Goal: Transaction & Acquisition: Purchase product/service

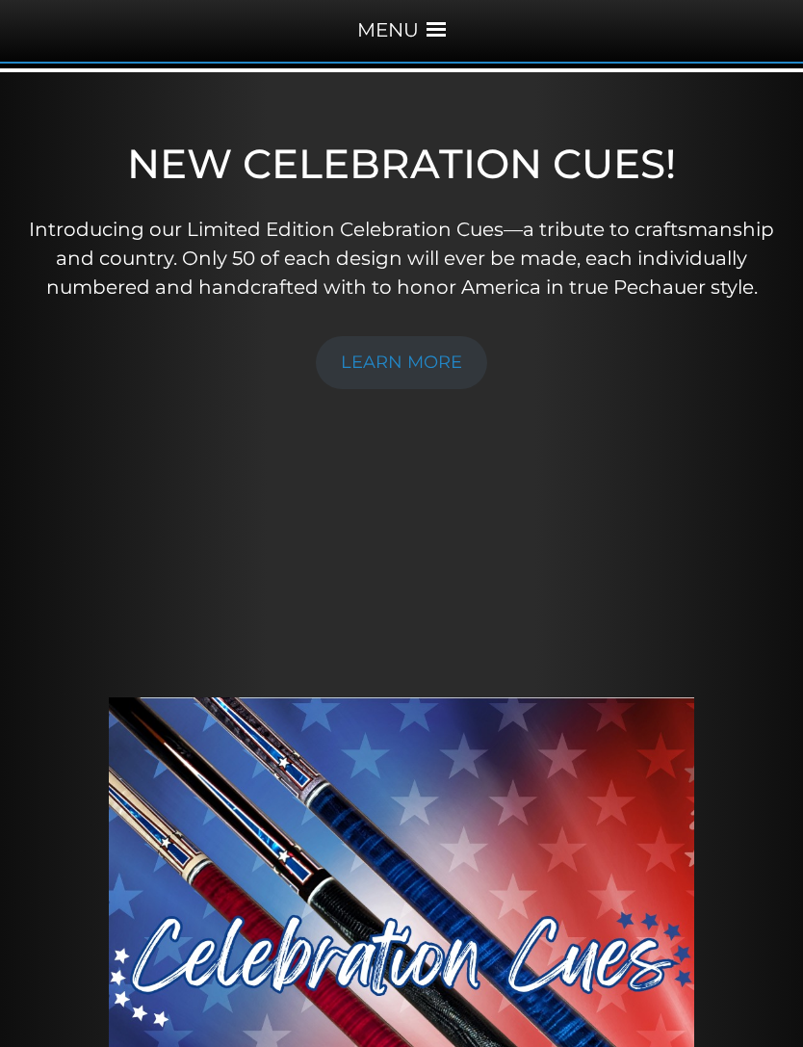
scroll to position [269, 0]
click at [419, 30] on div "MENU" at bounding box center [401, 28] width 803 height 67
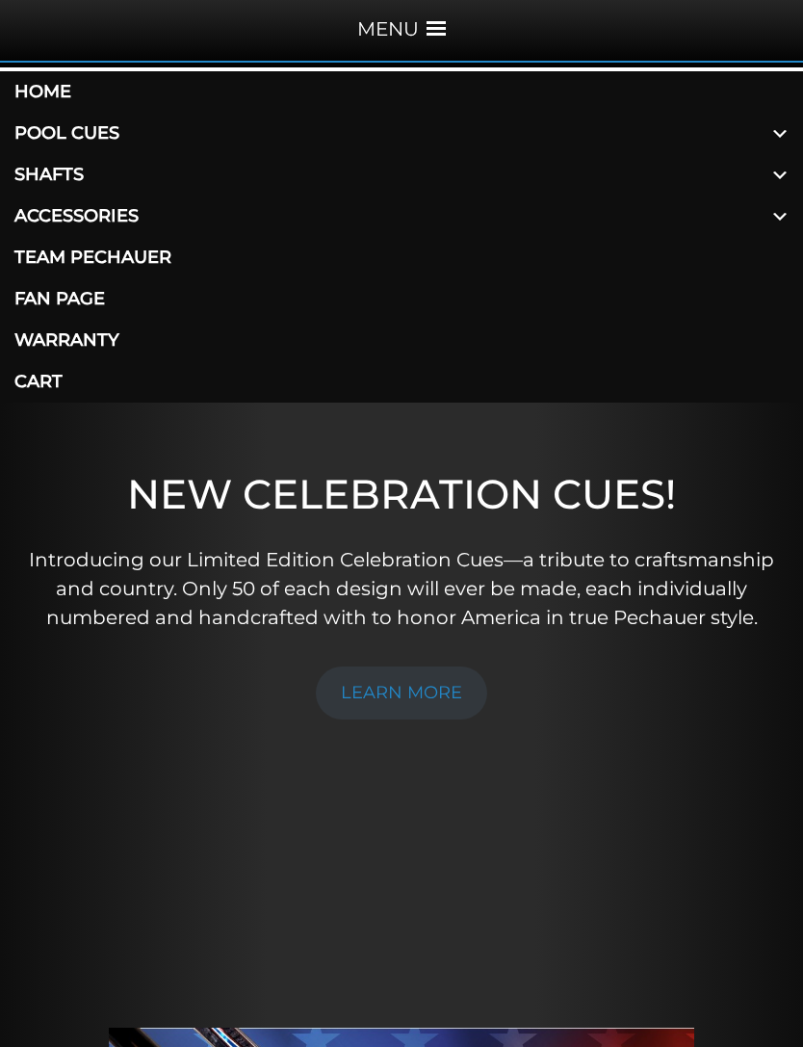
click at [84, 173] on link "Shafts" at bounding box center [401, 174] width 803 height 41
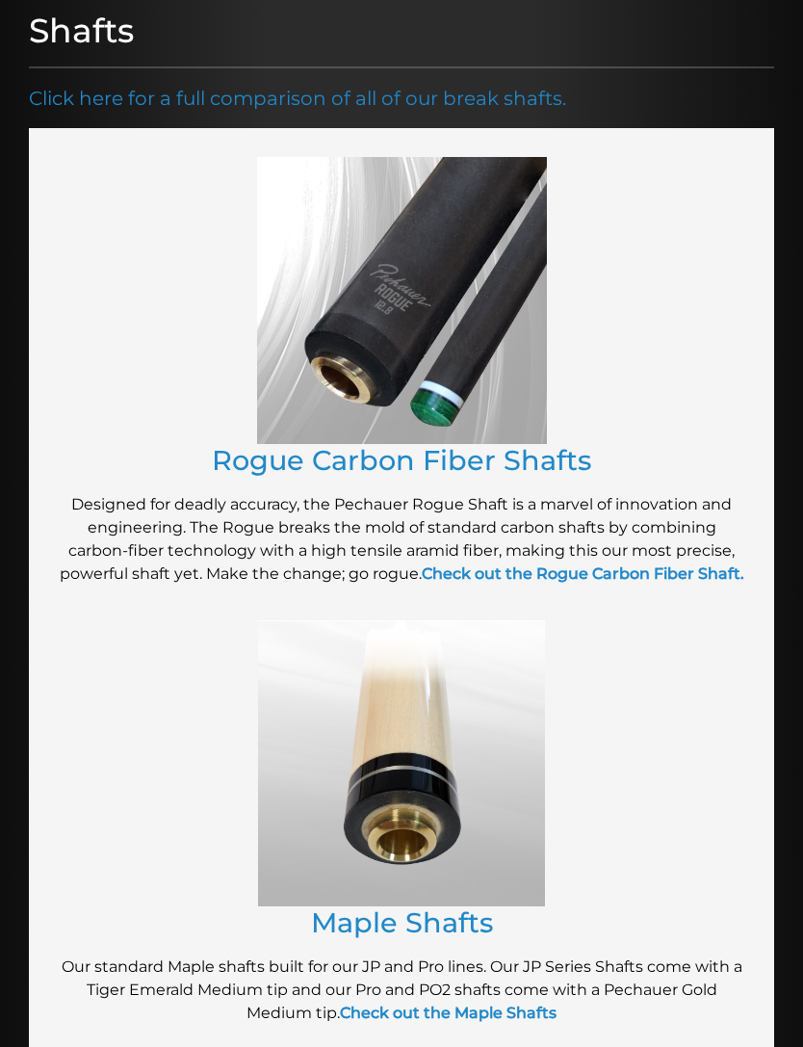
scroll to position [389, 0]
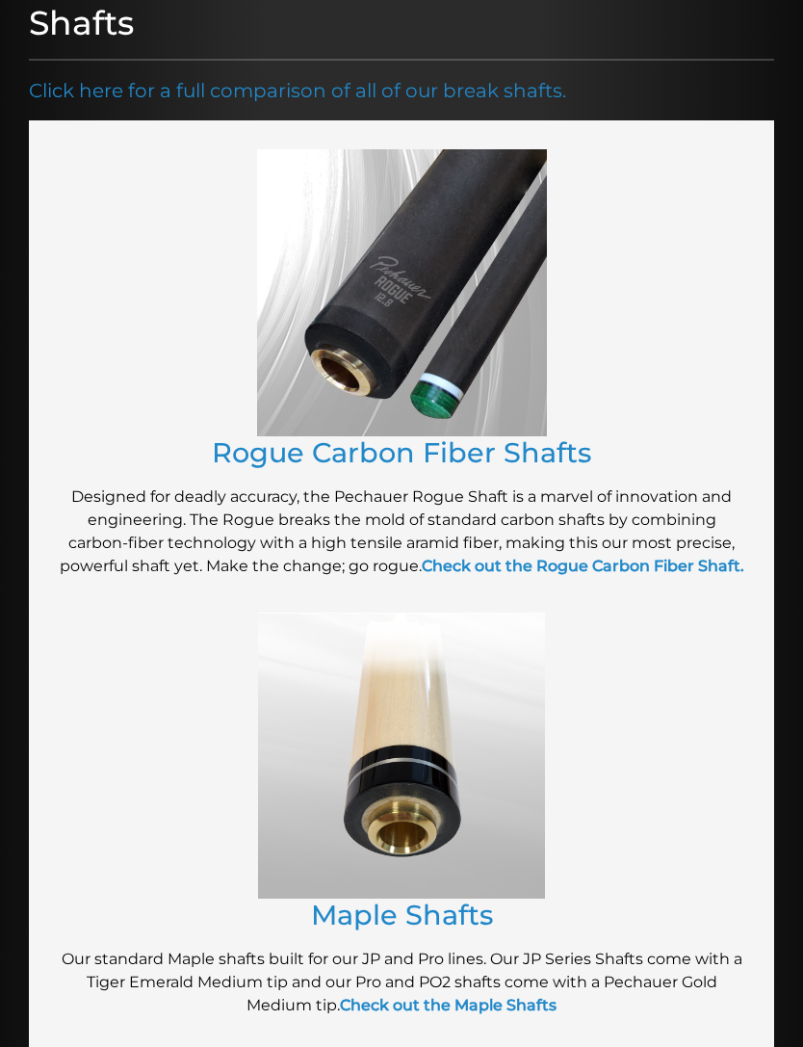
click at [524, 454] on link "Rogue Carbon Fiber Shafts" at bounding box center [401, 452] width 379 height 34
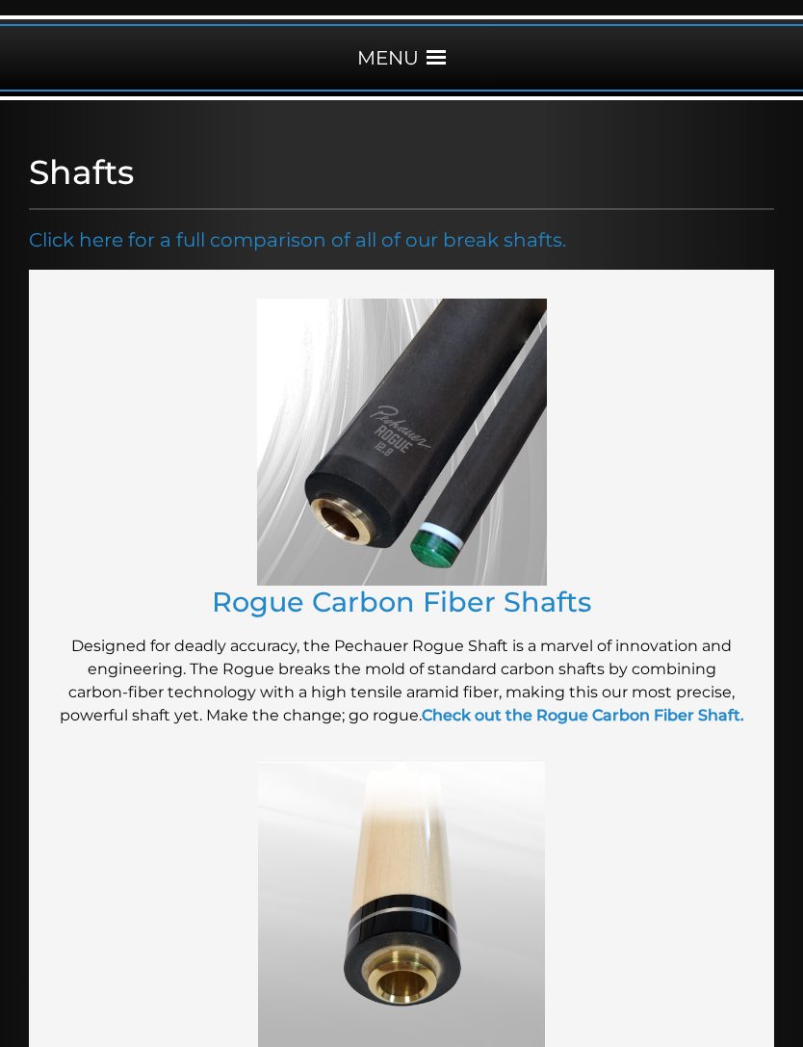
scroll to position [237, 0]
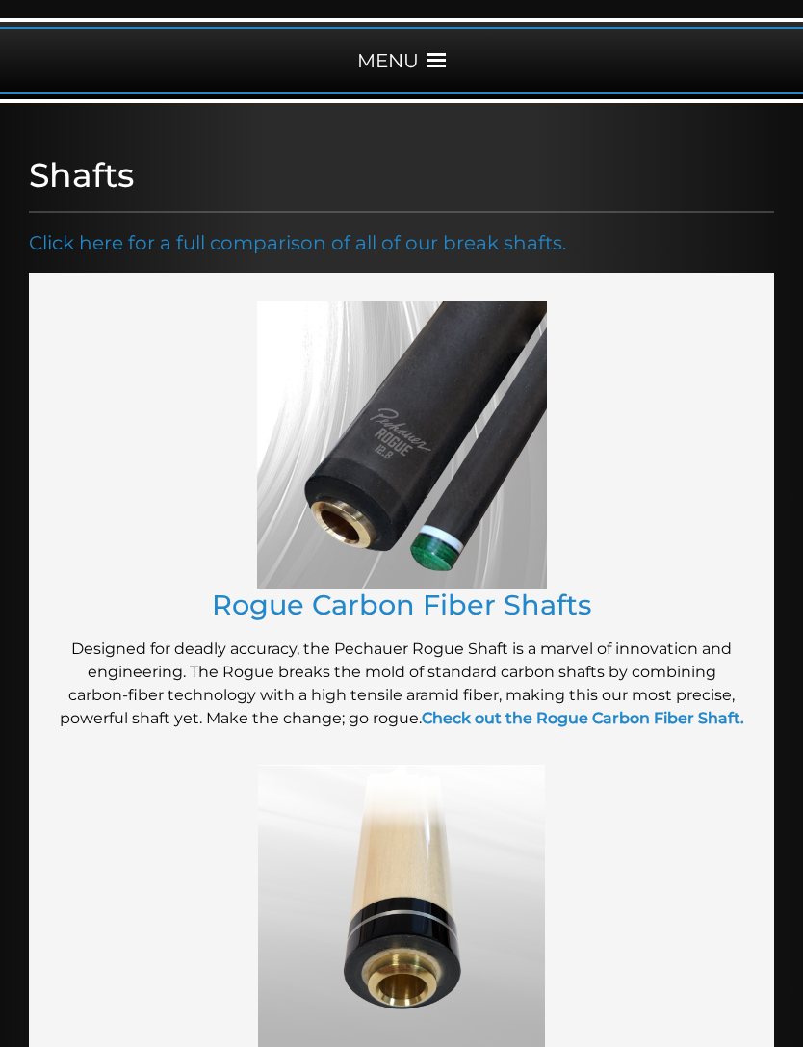
click at [670, 720] on strong "Check out the Rogue Carbon Fiber Shaft." at bounding box center [583, 718] width 323 height 18
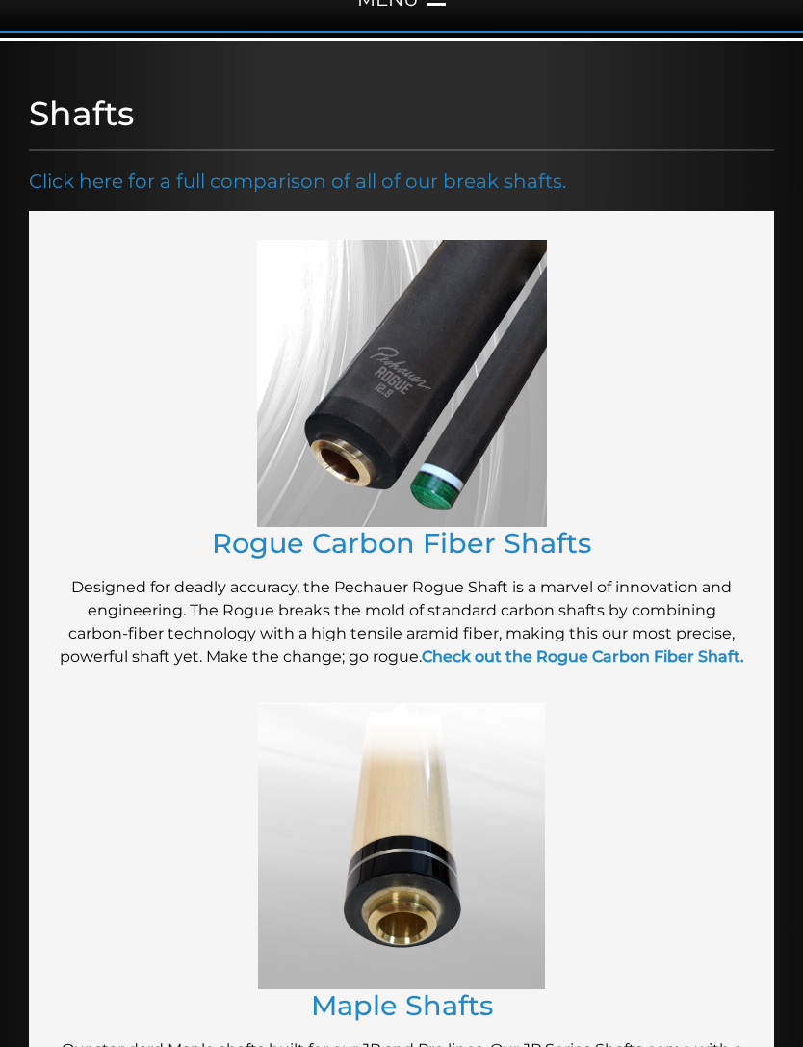
click at [102, 178] on link "Click here for a full comparison of all of our break shafts." at bounding box center [297, 181] width 537 height 23
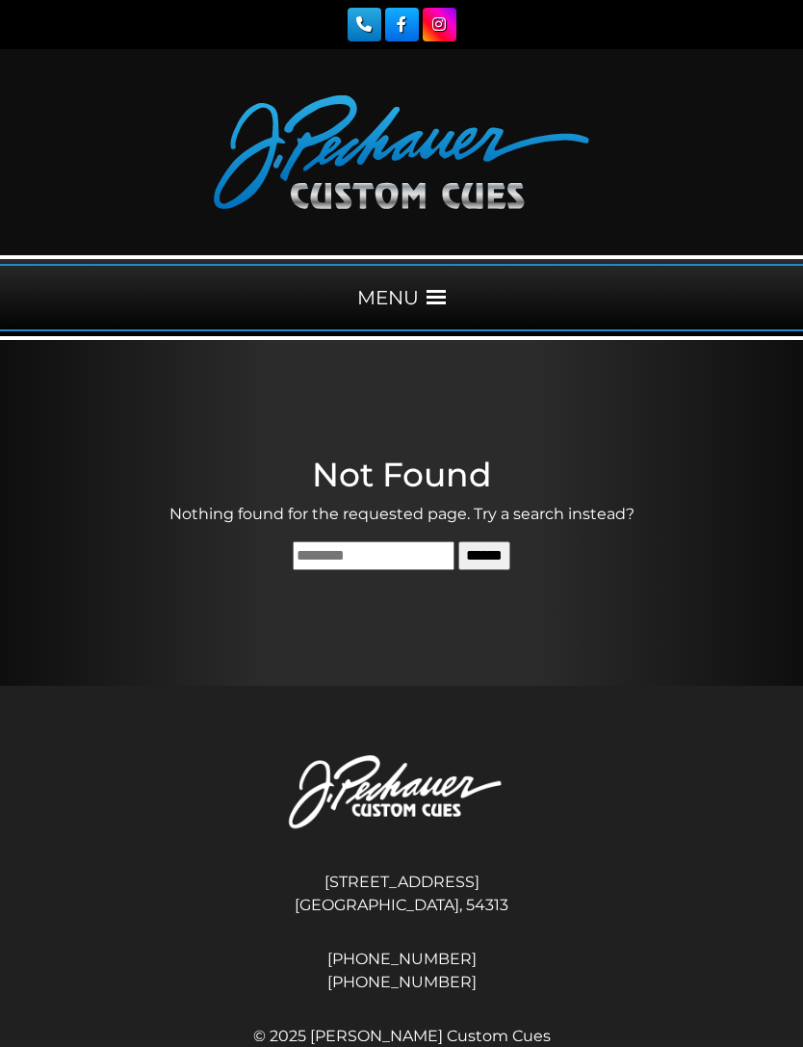
click at [406, 301] on div "MENU" at bounding box center [401, 297] width 803 height 67
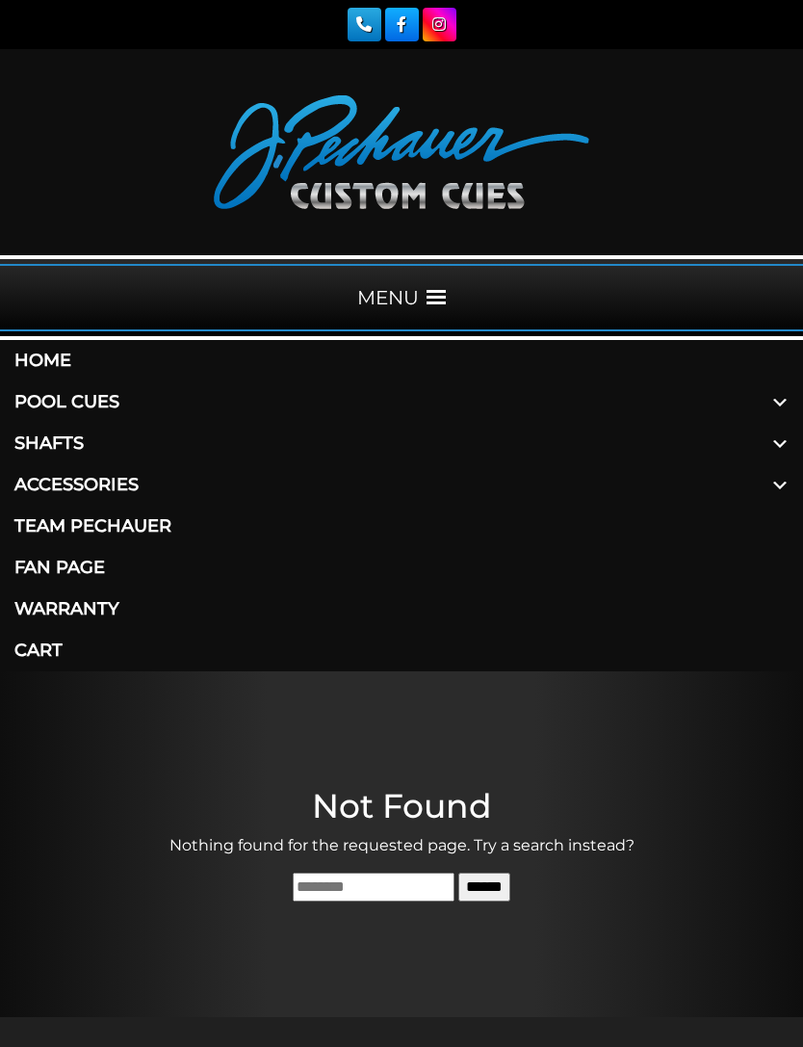
click at [49, 395] on link "Pool Cues" at bounding box center [401, 401] width 803 height 41
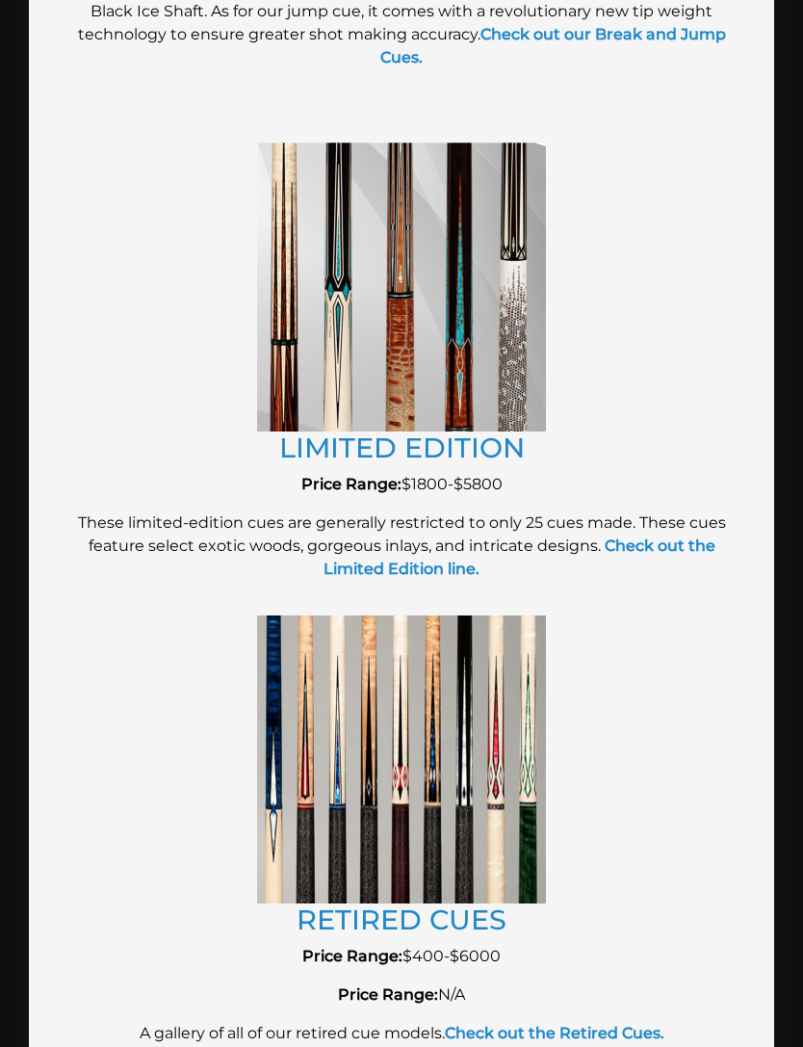
scroll to position [3530, 0]
click at [688, 548] on strong "Check out the Limited Edition line." at bounding box center [520, 556] width 392 height 41
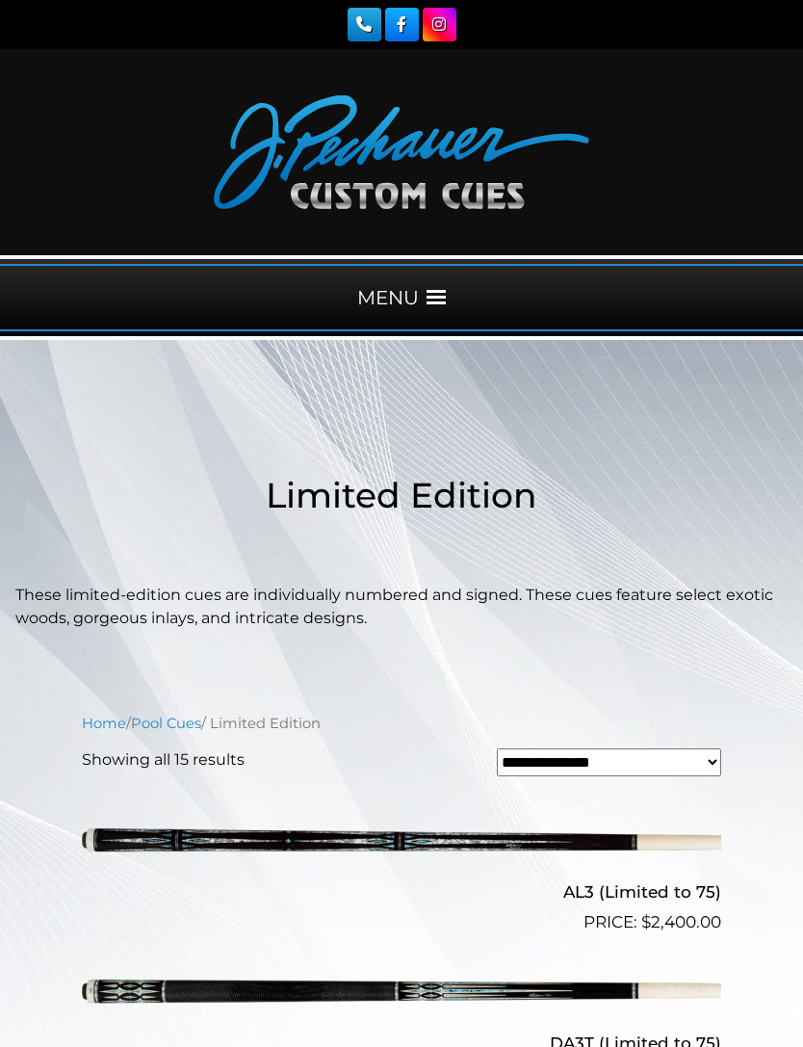
click at [183, 726] on link "Pool Cues" at bounding box center [166, 723] width 70 height 17
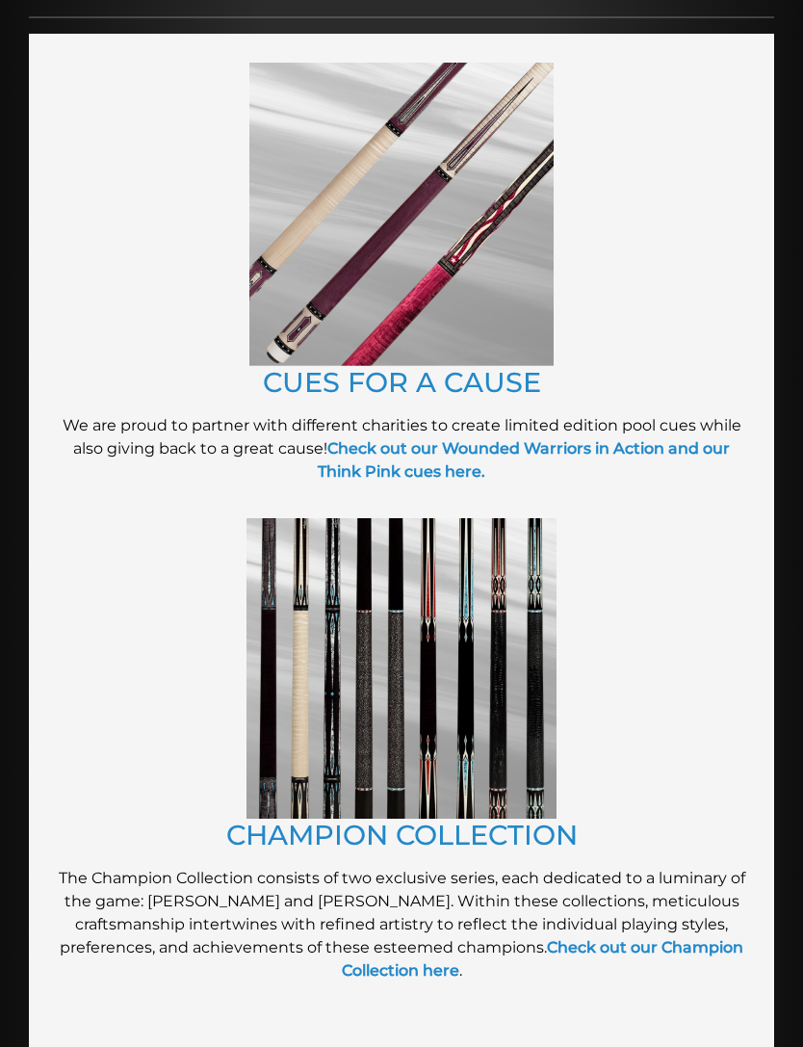
scroll to position [595, 0]
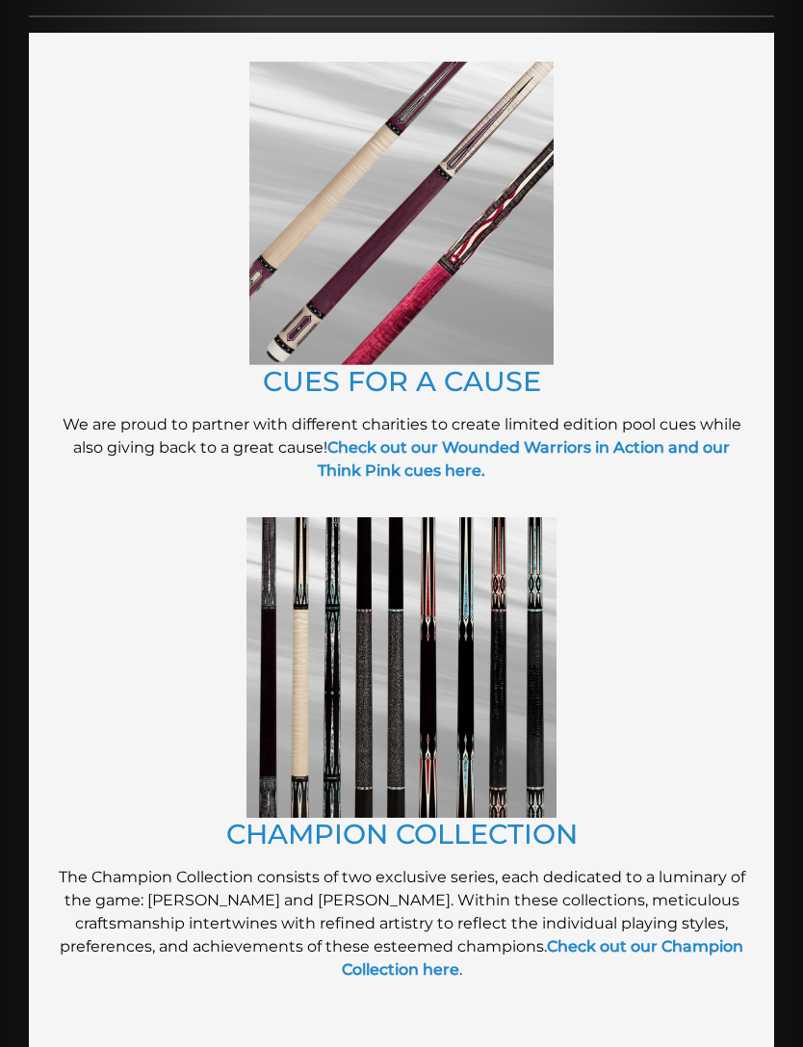
click at [265, 831] on link "CHAMPION COLLECTION" at bounding box center [402, 834] width 352 height 34
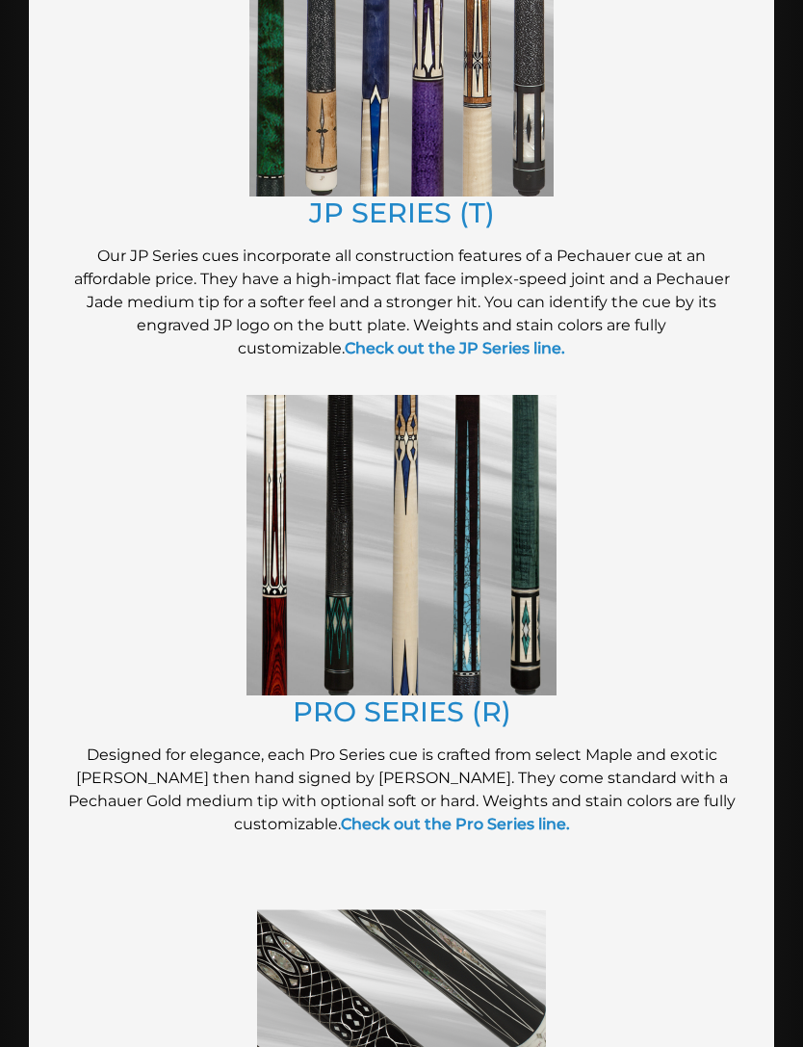
scroll to position [1762, 0]
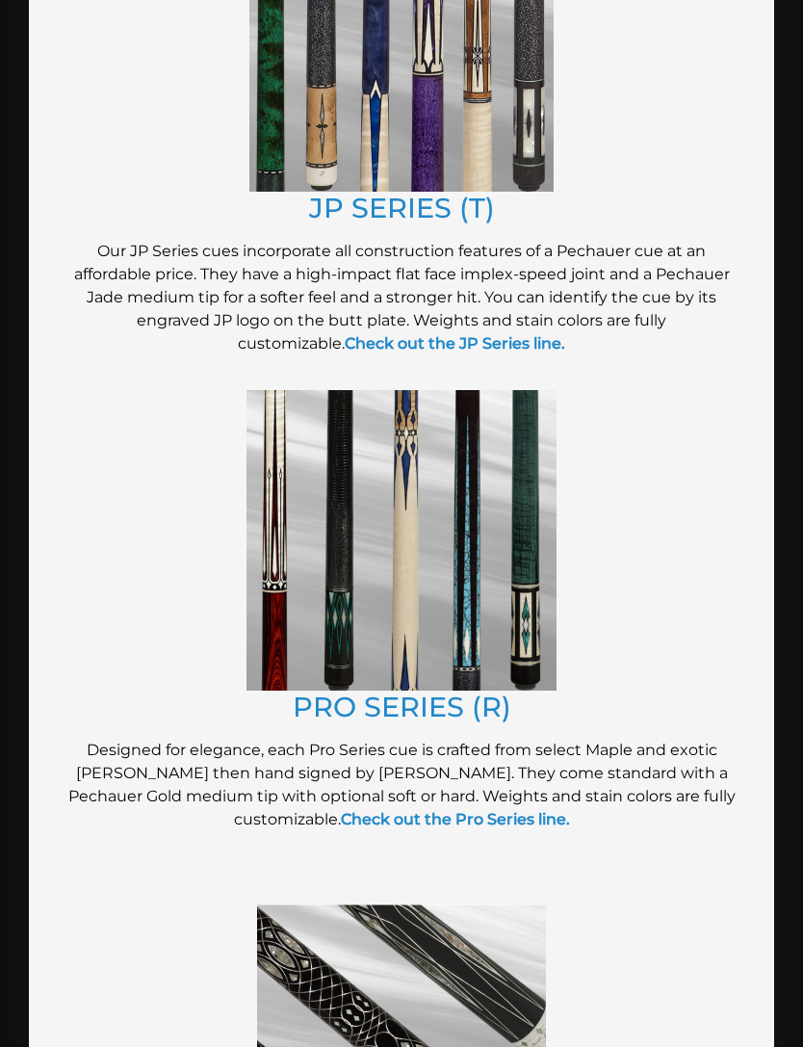
click at [326, 711] on link "PRO SERIES (R)" at bounding box center [402, 707] width 219 height 34
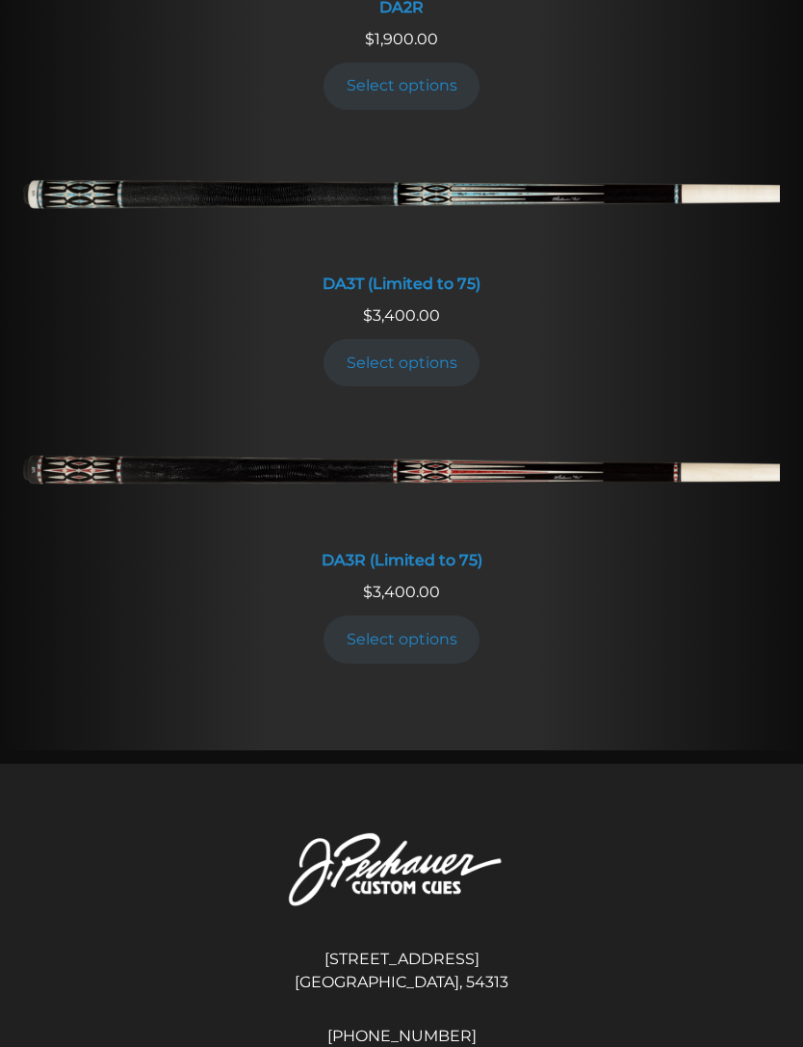
scroll to position [2904, 0]
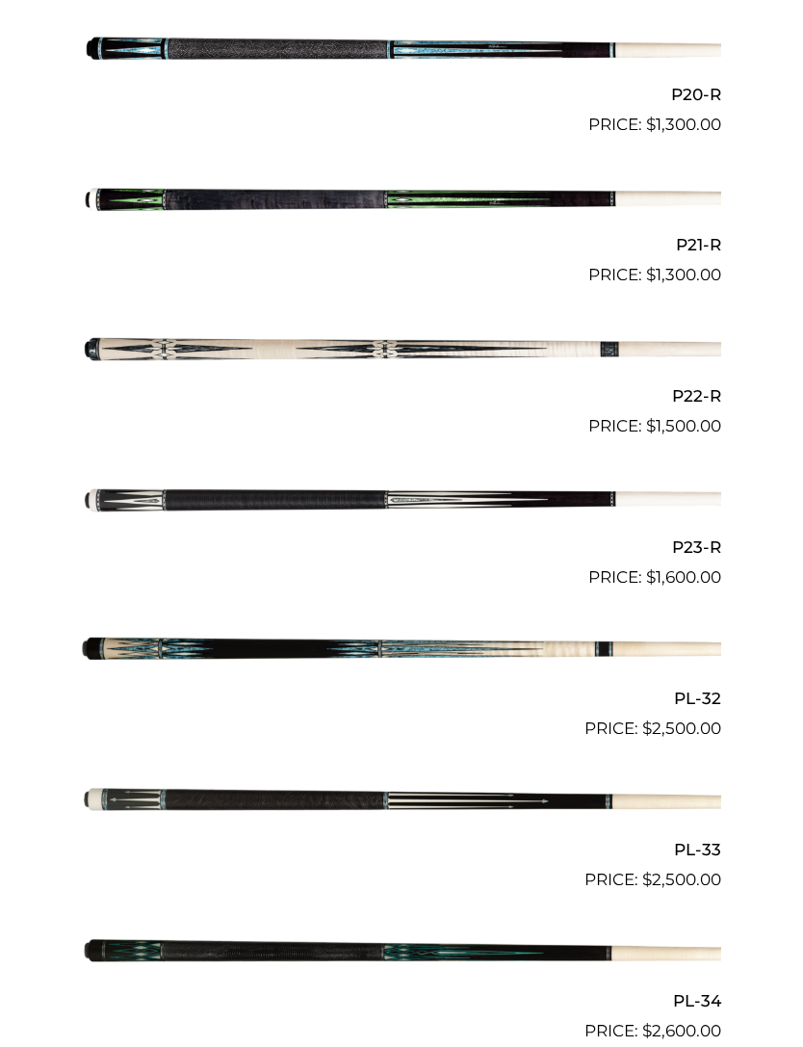
scroll to position [3605, 0]
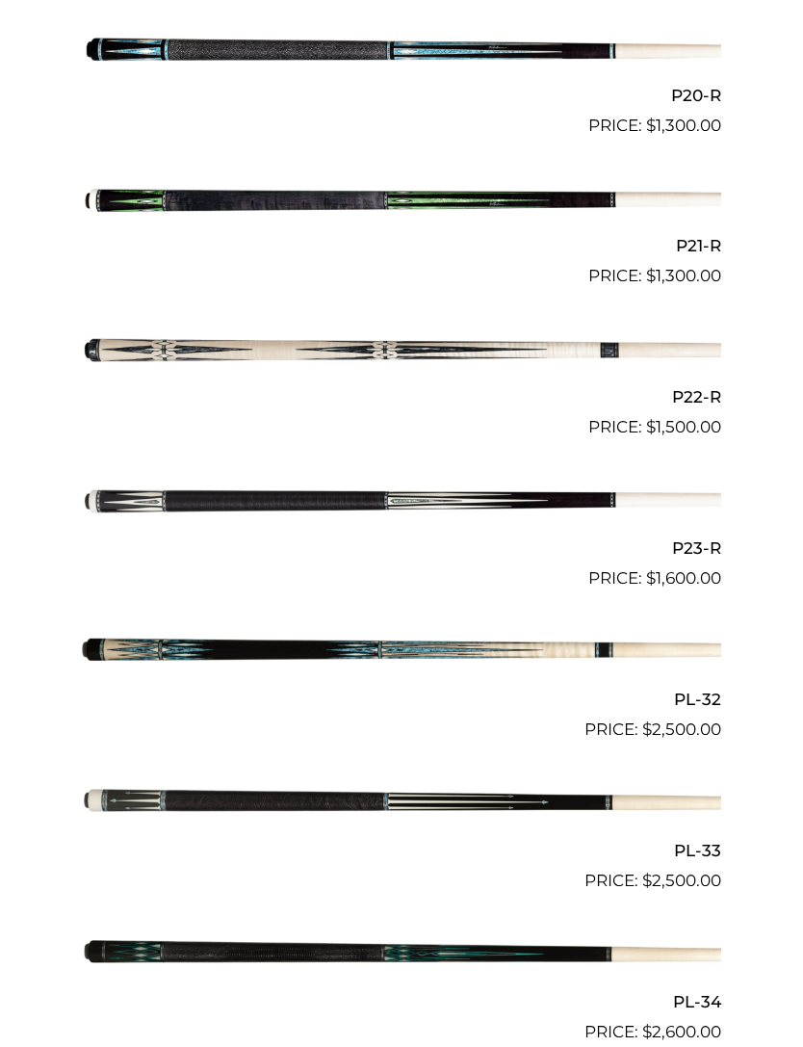
click at [110, 480] on img at bounding box center [402, 501] width 640 height 106
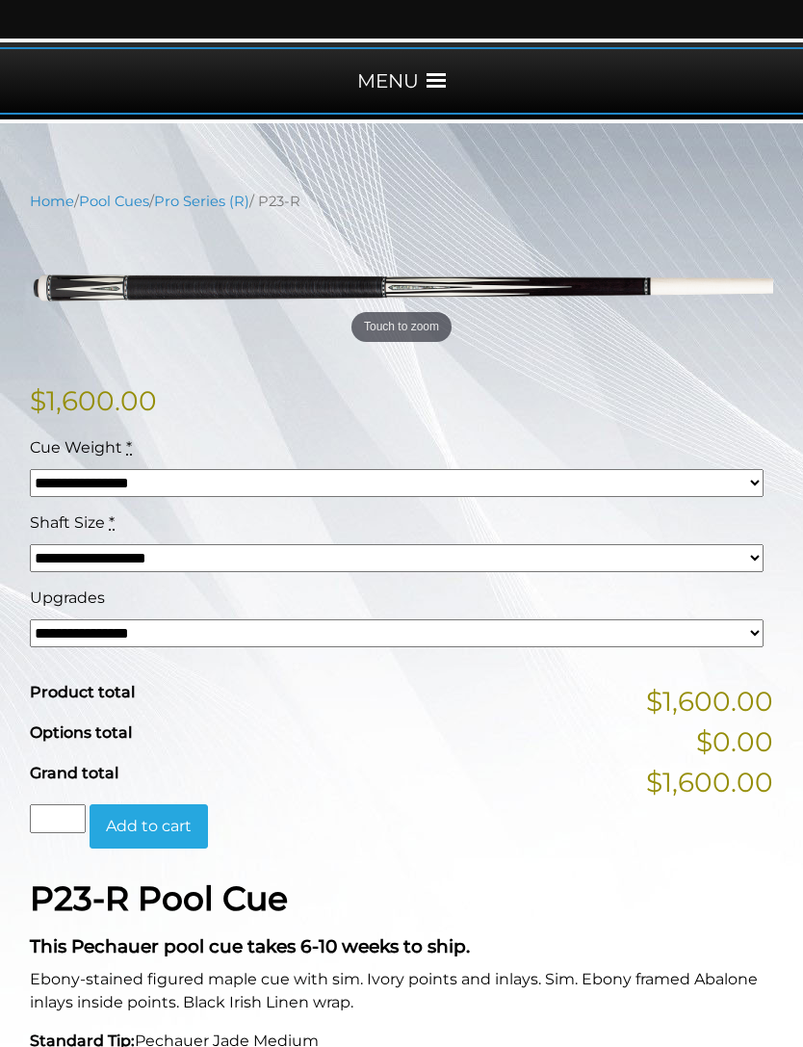
scroll to position [218, 0]
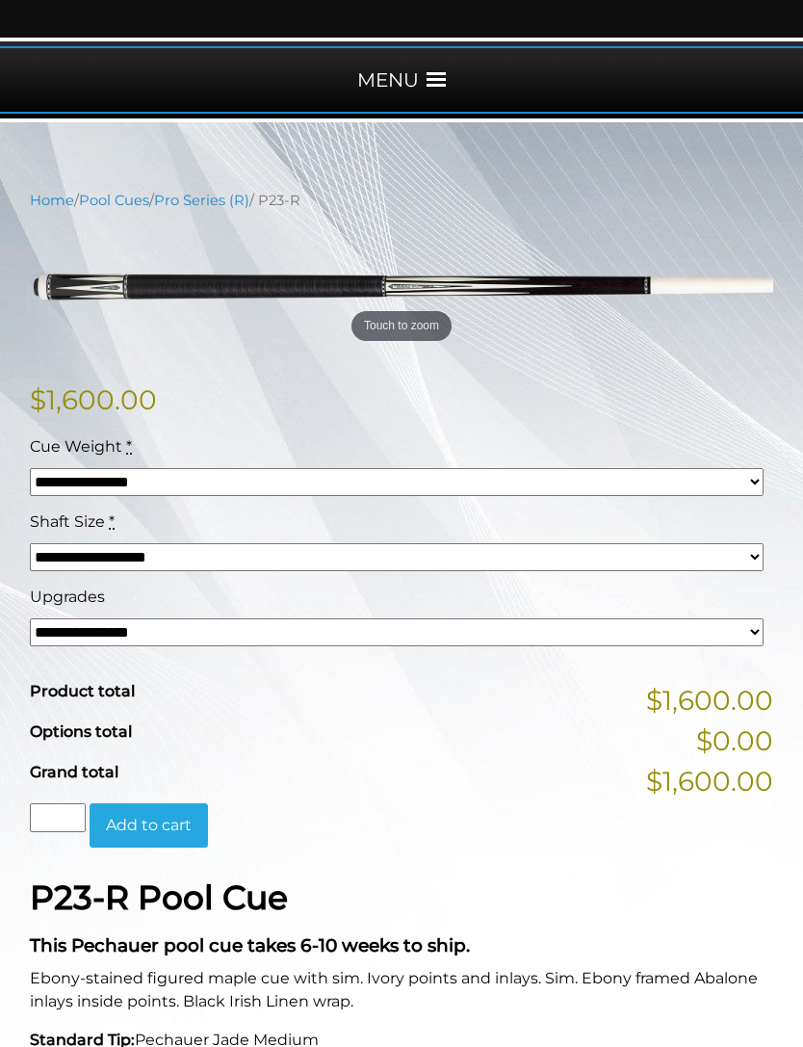
click at [66, 484] on select "**********" at bounding box center [397, 482] width 734 height 28
click at [709, 560] on select "**********" at bounding box center [397, 557] width 734 height 28
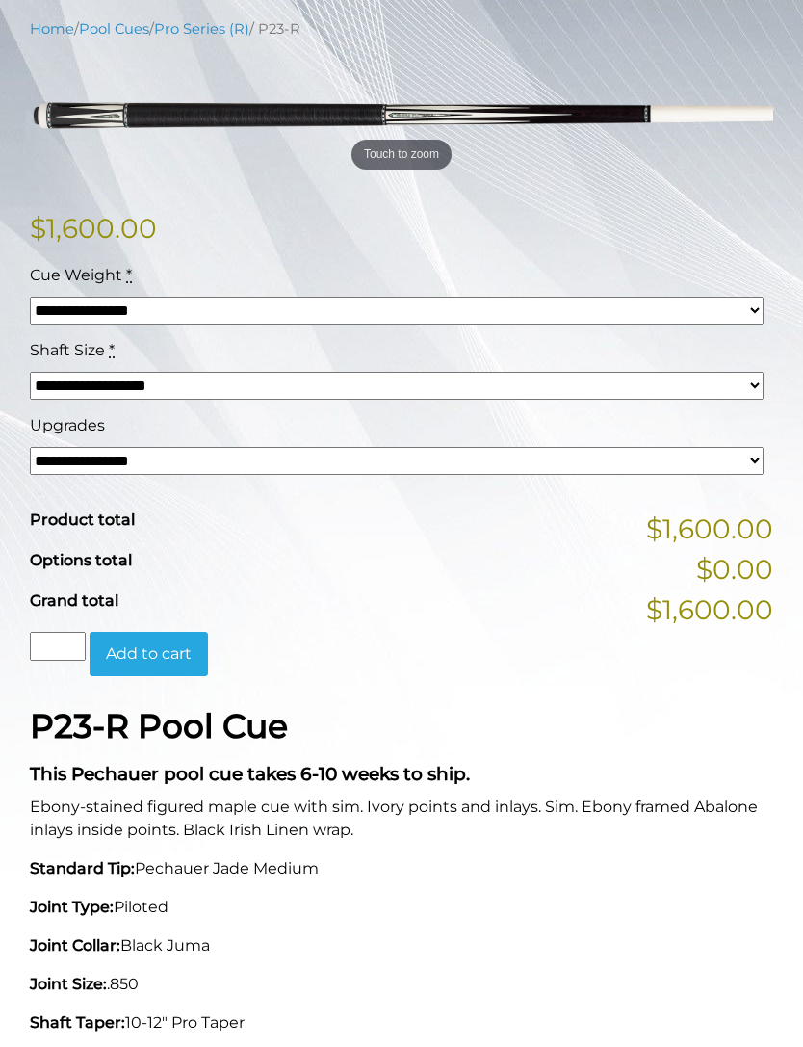
click at [65, 469] on select "**********" at bounding box center [397, 462] width 734 height 28
click at [73, 461] on select "**********" at bounding box center [397, 461] width 734 height 28
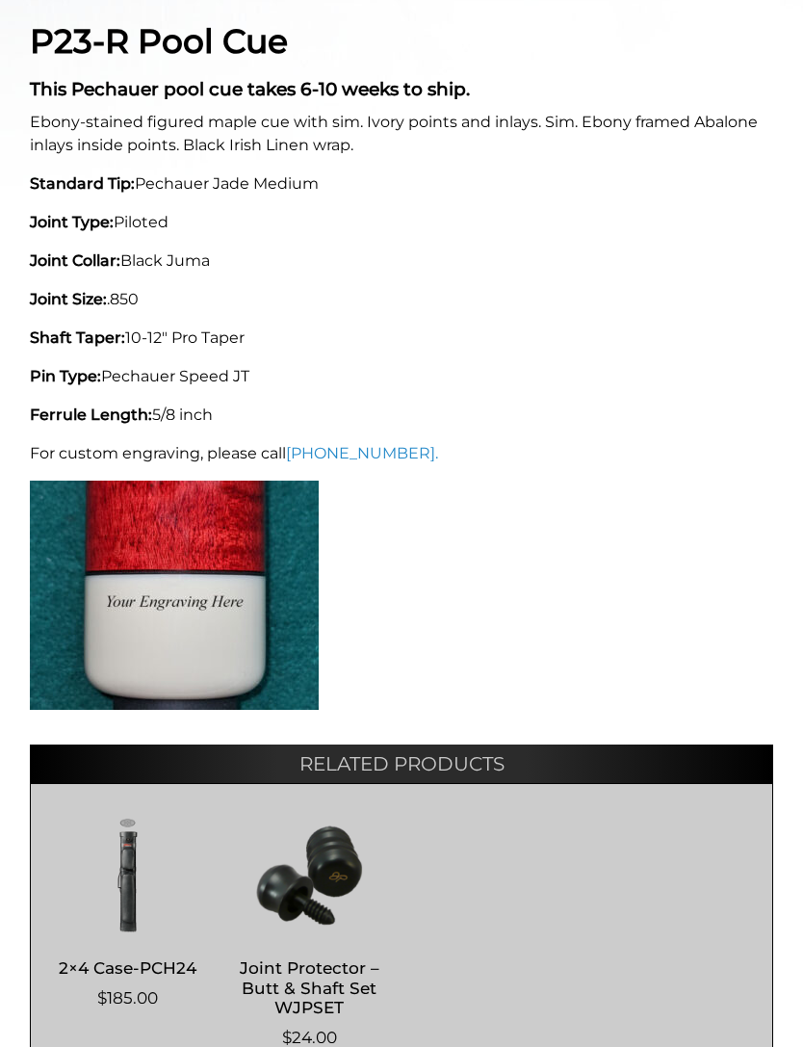
scroll to position [1073, 0]
